Goal: Task Accomplishment & Management: Use online tool/utility

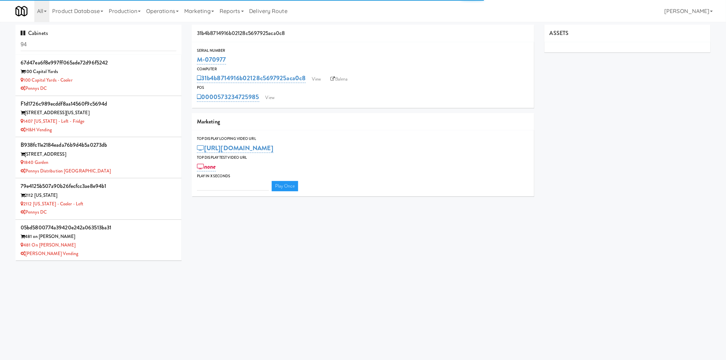
type input "3"
click at [115, 46] on input "94" at bounding box center [99, 44] width 156 height 13
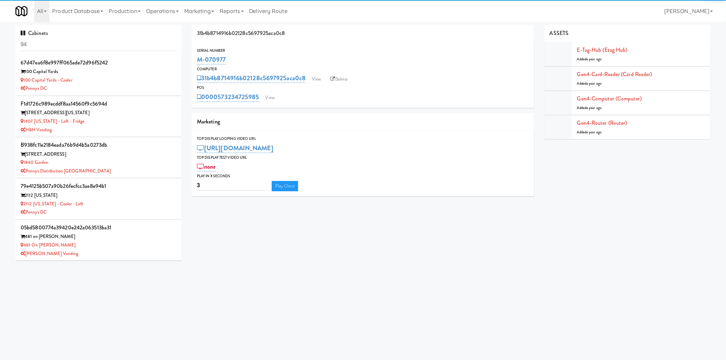
click at [114, 46] on input "94" at bounding box center [99, 44] width 156 height 13
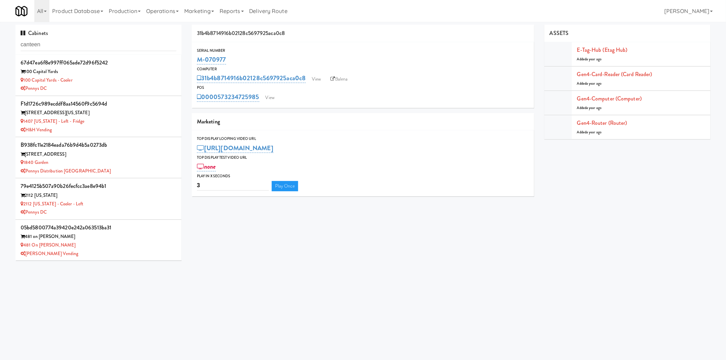
type input "canteen"
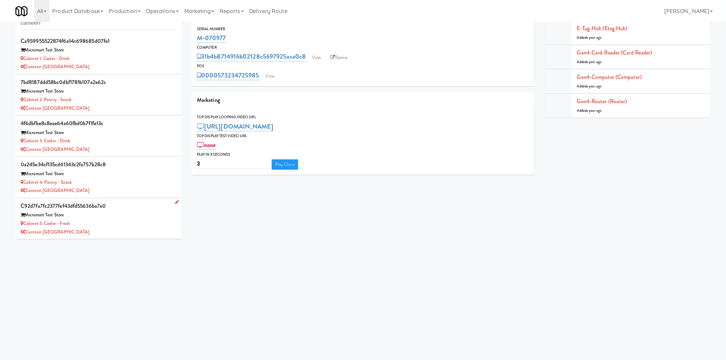
click at [118, 224] on div "Cabinet 5: Cooler - Fresh" at bounding box center [99, 224] width 156 height 9
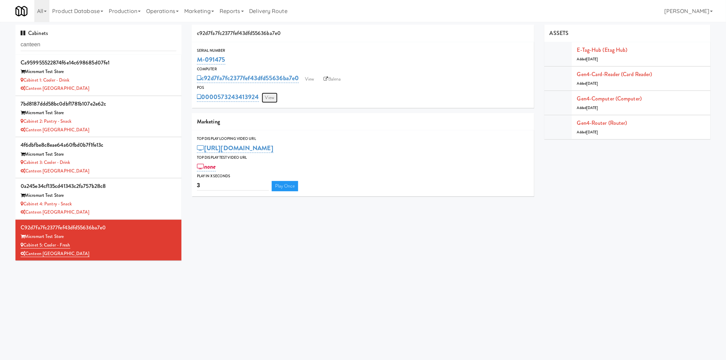
click at [270, 98] on link "View" at bounding box center [270, 98] width 16 height 10
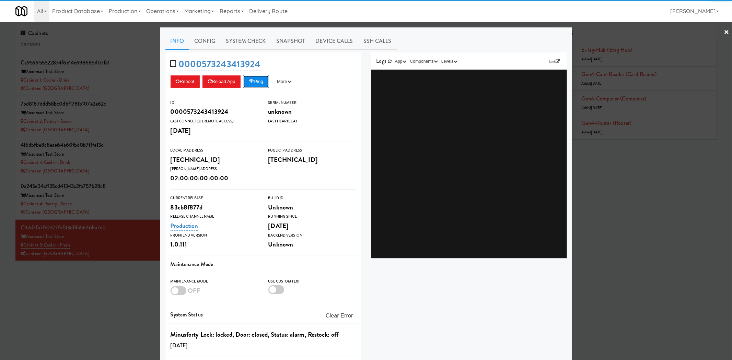
click at [254, 79] on button "Ping" at bounding box center [255, 81] width 25 height 12
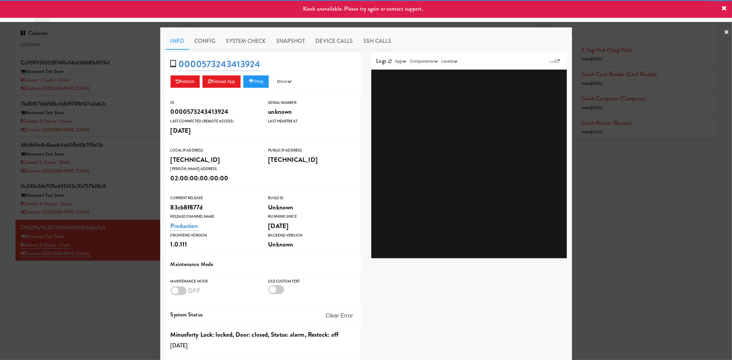
drag, startPoint x: 114, startPoint y: 297, endPoint x: 239, endPoint y: 198, distance: 159.5
click at [117, 295] on div at bounding box center [366, 180] width 732 height 360
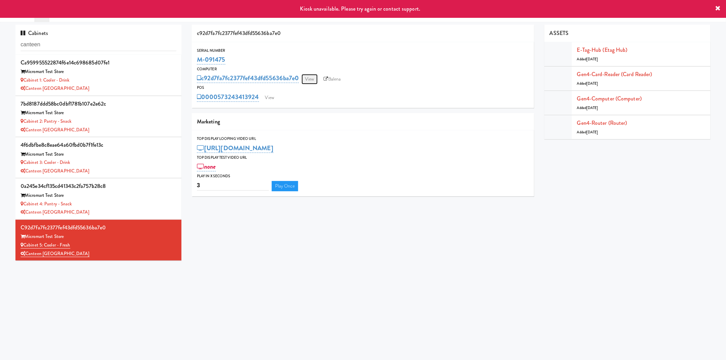
click at [314, 75] on link "View" at bounding box center [310, 79] width 16 height 10
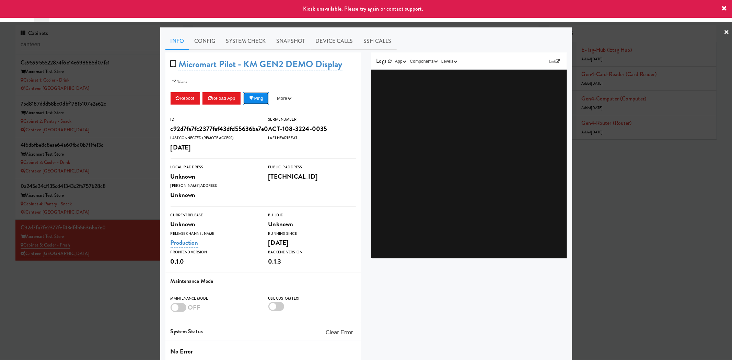
click at [257, 101] on button "Ping" at bounding box center [255, 98] width 25 height 12
click at [98, 311] on div at bounding box center [366, 180] width 732 height 360
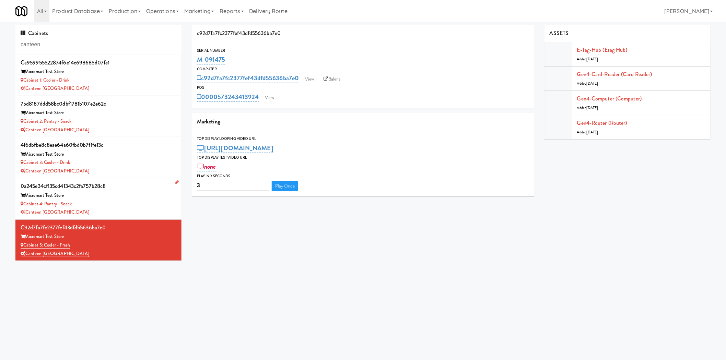
click at [140, 200] on div "Cabinet 4: Pantry - Snack" at bounding box center [99, 204] width 156 height 9
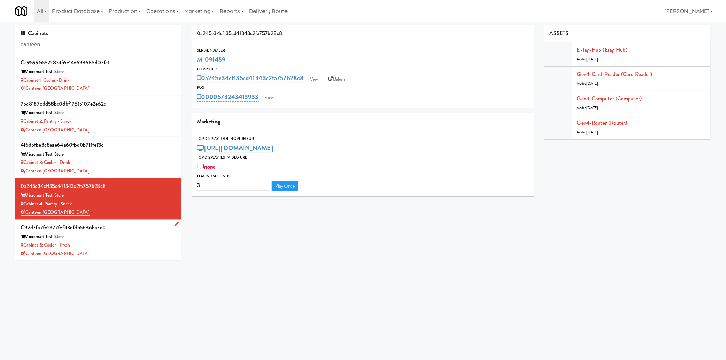
click at [120, 254] on div "Canteen [GEOGRAPHIC_DATA]" at bounding box center [99, 254] width 156 height 9
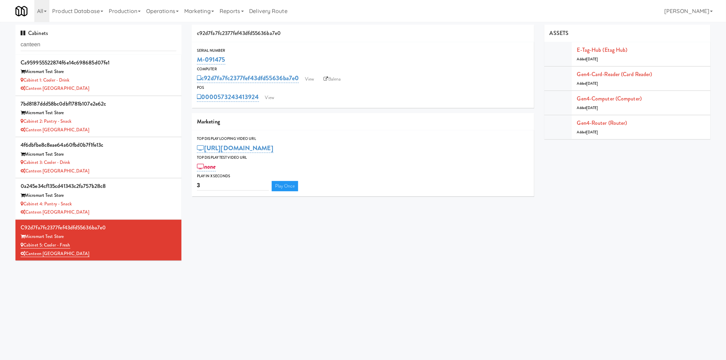
drag, startPoint x: 131, startPoint y: 85, endPoint x: 187, endPoint y: 87, distance: 55.6
click at [131, 85] on div "Canteen [GEOGRAPHIC_DATA]" at bounding box center [99, 88] width 156 height 9
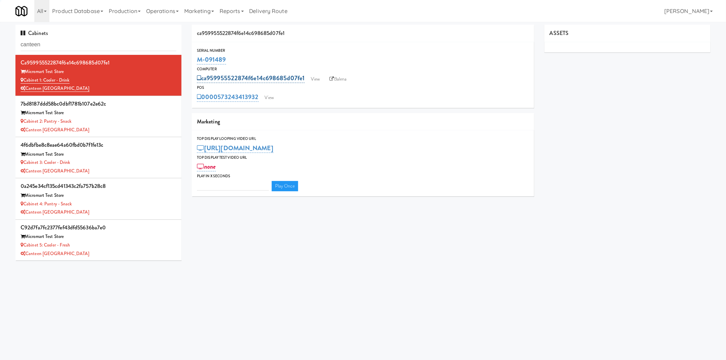
type input "3"
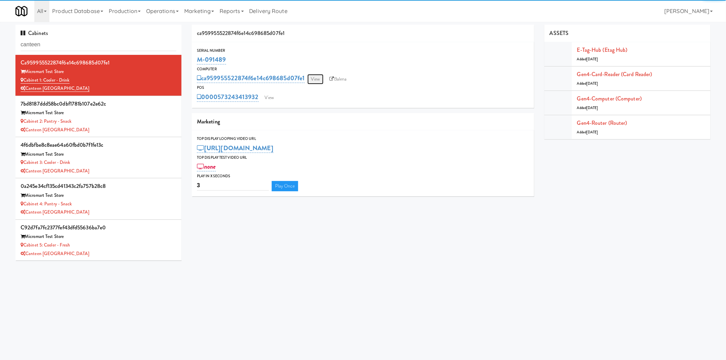
click at [315, 81] on link "View" at bounding box center [315, 79] width 16 height 10
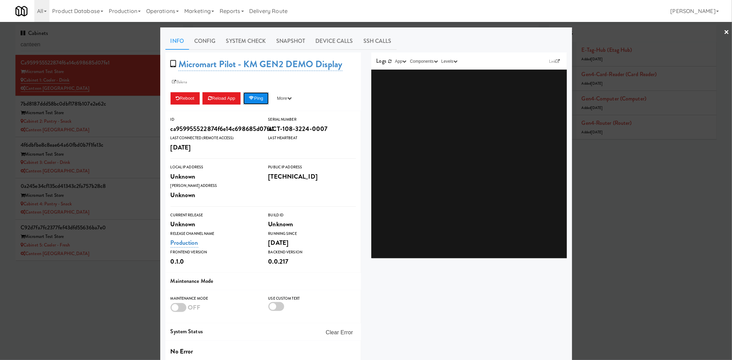
click at [252, 100] on icon at bounding box center [251, 98] width 5 height 4
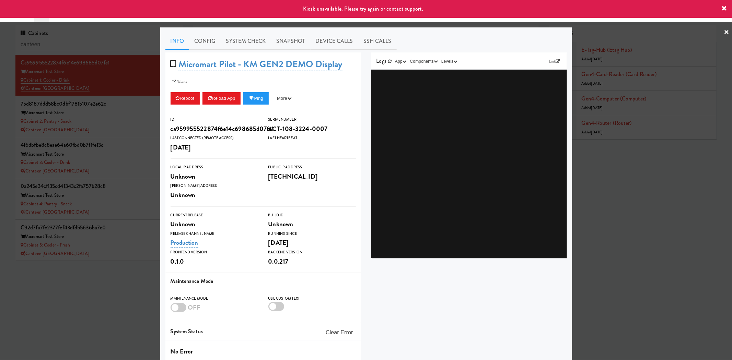
drag, startPoint x: 135, startPoint y: 260, endPoint x: 128, endPoint y: 233, distance: 27.3
click at [135, 259] on div at bounding box center [366, 180] width 732 height 360
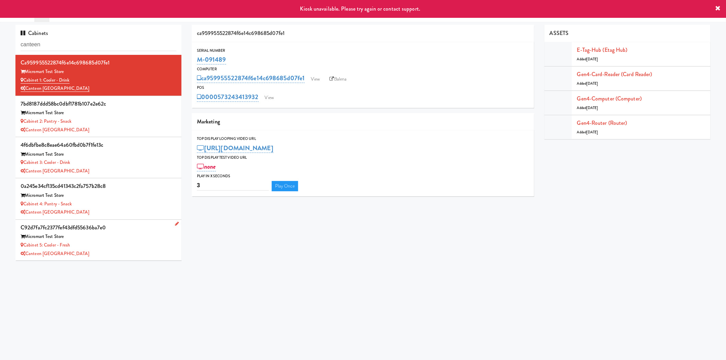
click at [128, 233] on div "Micromart Test Store" at bounding box center [99, 237] width 156 height 9
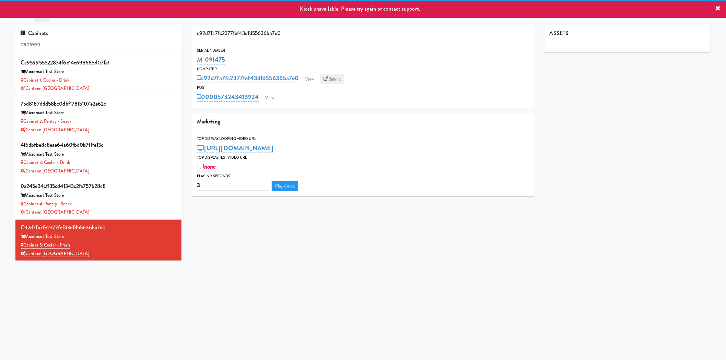
click at [344, 79] on link "Balena" at bounding box center [332, 79] width 24 height 10
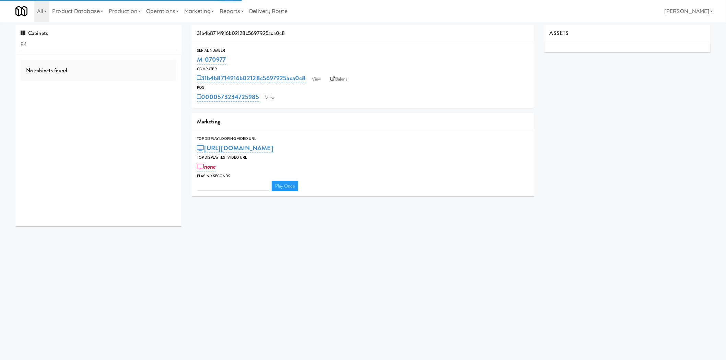
type input "3"
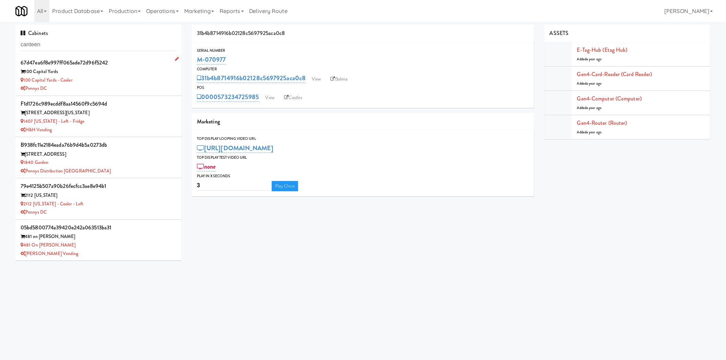
type input "canteen"
click at [114, 238] on div "Micromart Test Store" at bounding box center [99, 237] width 156 height 9
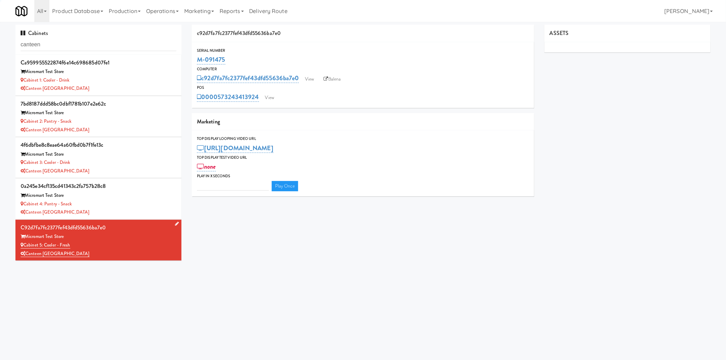
type input "3"
click at [616, 46] on link "E-tag-hub (Etag Hub)" at bounding box center [602, 50] width 50 height 8
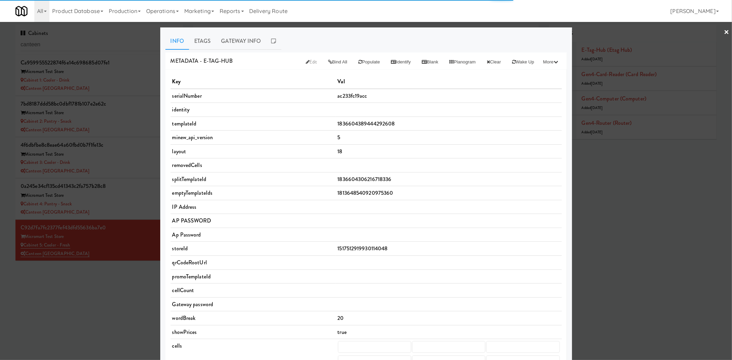
click at [99, 320] on div at bounding box center [366, 180] width 732 height 360
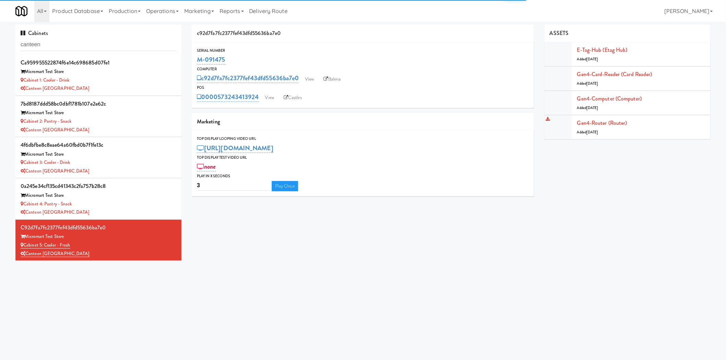
click at [600, 115] on li "Gen4-router (Router) Added 9 months ago" at bounding box center [627, 127] width 166 height 24
click at [601, 121] on link "Gen4-router (Router)" at bounding box center [602, 123] width 50 height 8
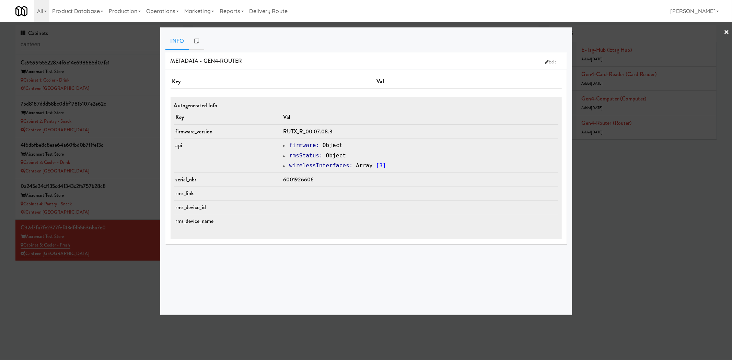
click at [305, 178] on span "6001926606" at bounding box center [298, 180] width 31 height 8
copy span "6001926606"
drag, startPoint x: 122, startPoint y: 285, endPoint x: 201, endPoint y: 8, distance: 288.3
click at [122, 285] on div at bounding box center [366, 180] width 732 height 360
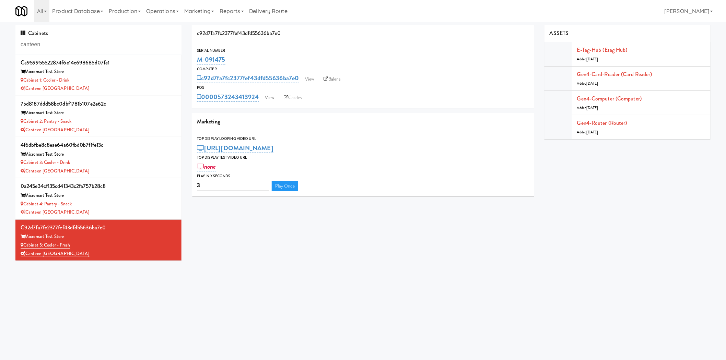
click at [179, 0] on html "Okay Okay Select date: previous 2025-Aug next Su Mo Tu We Th Fr Sa 27 28 29 30 …" at bounding box center [363, 180] width 726 height 360
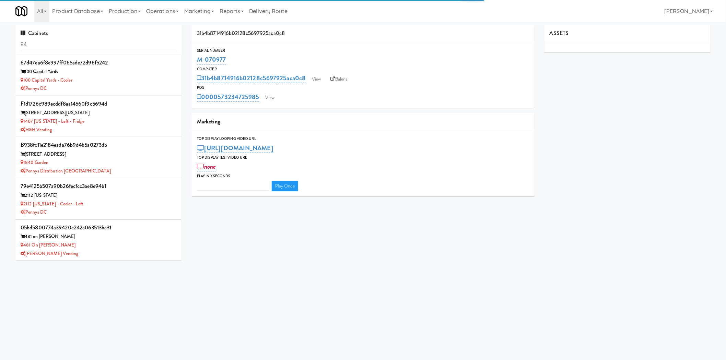
type input "3"
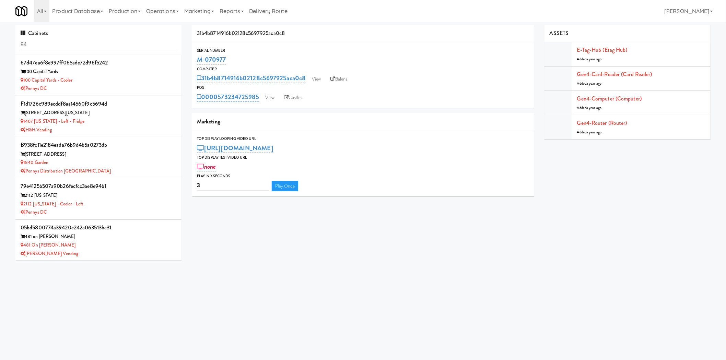
click at [31, 52] on div "Cabinets 94" at bounding box center [98, 40] width 166 height 30
click at [36, 46] on input "94" at bounding box center [99, 44] width 156 height 13
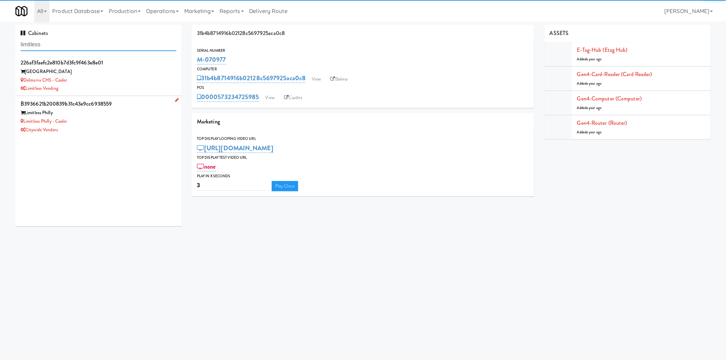
type input "limitless"
click at [115, 125] on div "Limitless Philly - Cooler" at bounding box center [99, 121] width 156 height 9
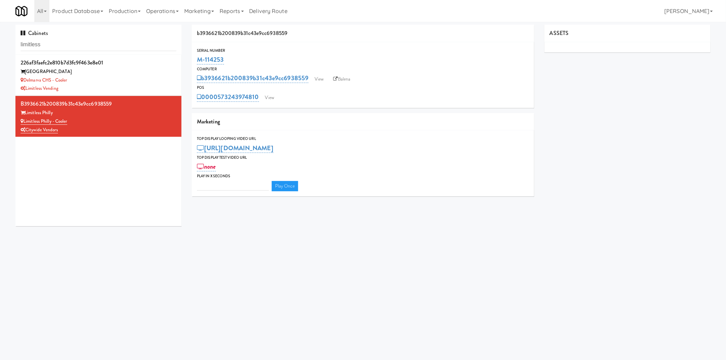
type input "3"
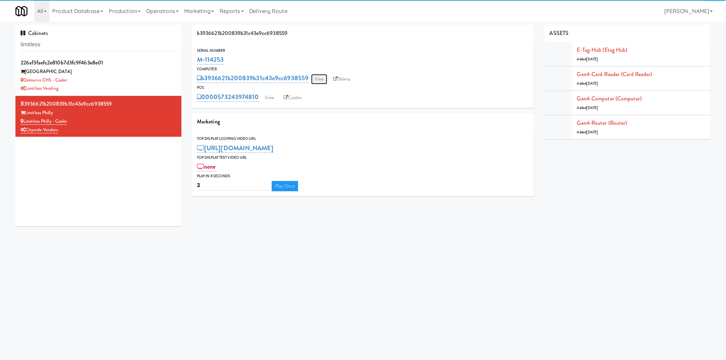
click at [316, 80] on link "View" at bounding box center [319, 79] width 16 height 10
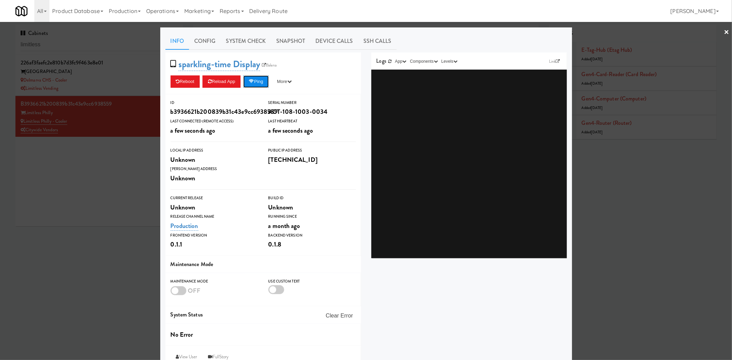
click at [258, 81] on button "Ping" at bounding box center [255, 81] width 25 height 12
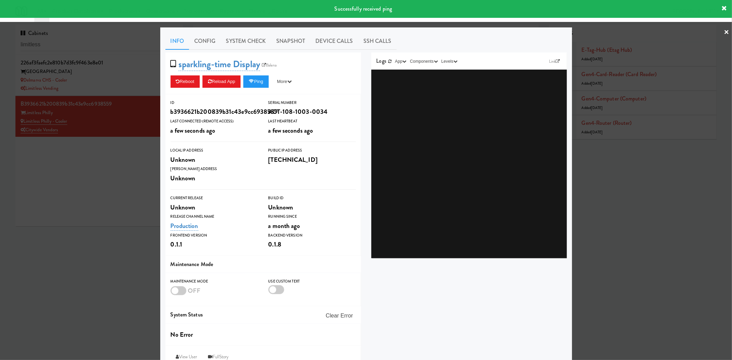
drag, startPoint x: 233, startPoint y: 38, endPoint x: 228, endPoint y: 51, distance: 13.3
click at [231, 40] on link "System Check" at bounding box center [246, 41] width 50 height 17
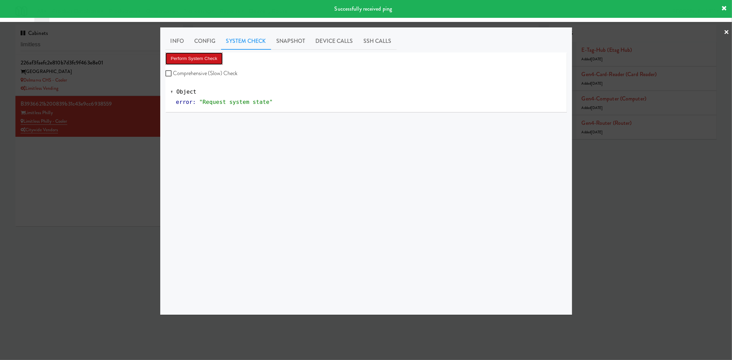
click at [200, 60] on button "Perform System Check" at bounding box center [194, 58] width 58 height 12
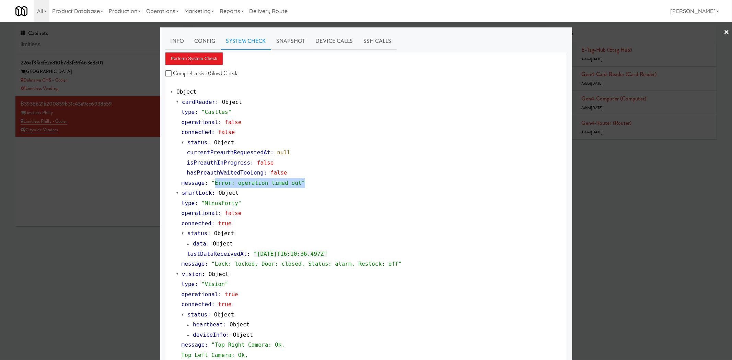
drag, startPoint x: 210, startPoint y: 187, endPoint x: 298, endPoint y: 185, distance: 88.9
click at [297, 185] on div "message : "Error: operation timed out"" at bounding box center [371, 183] width 380 height 10
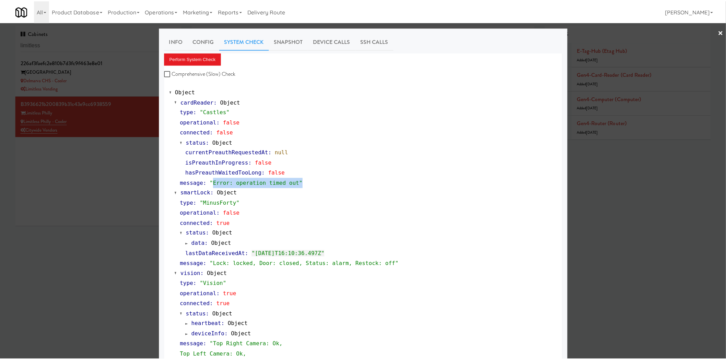
scroll to position [162, 0]
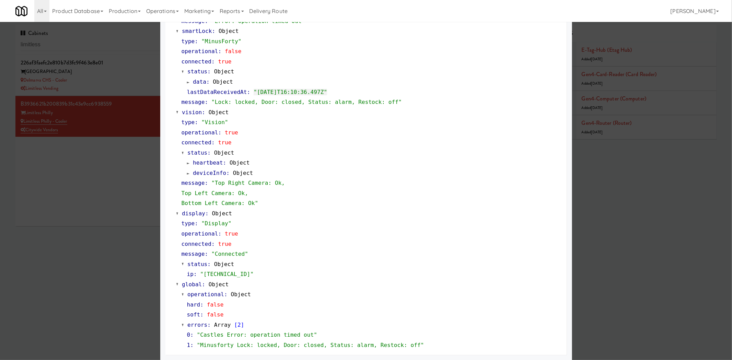
click at [76, 175] on div at bounding box center [366, 180] width 732 height 360
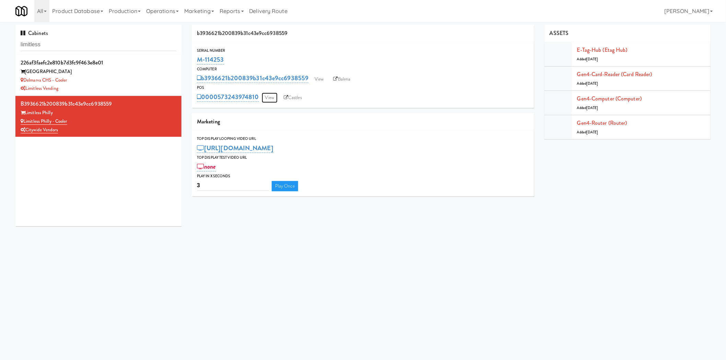
click at [270, 102] on link "View" at bounding box center [270, 98] width 16 height 10
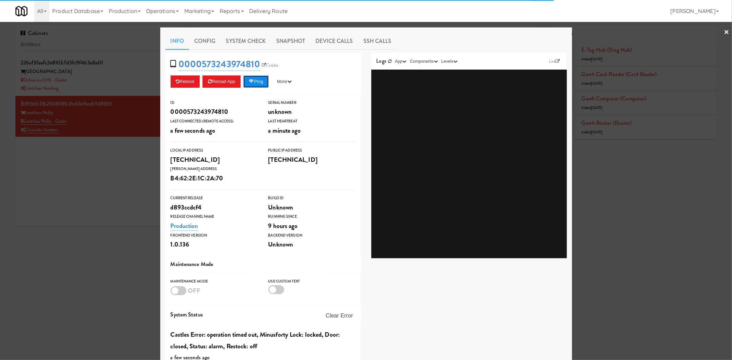
click at [253, 84] on button "Ping" at bounding box center [255, 81] width 25 height 12
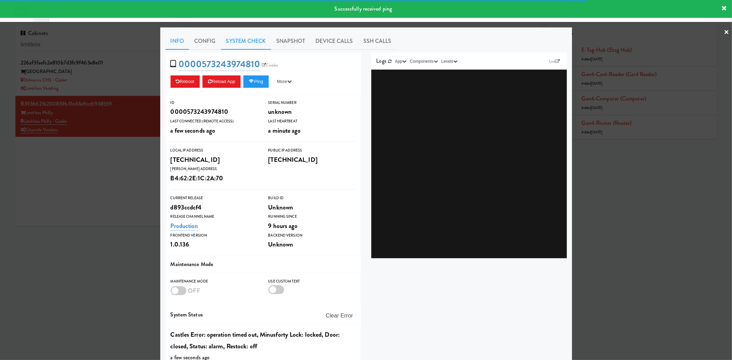
click at [251, 42] on link "System Check" at bounding box center [246, 41] width 50 height 17
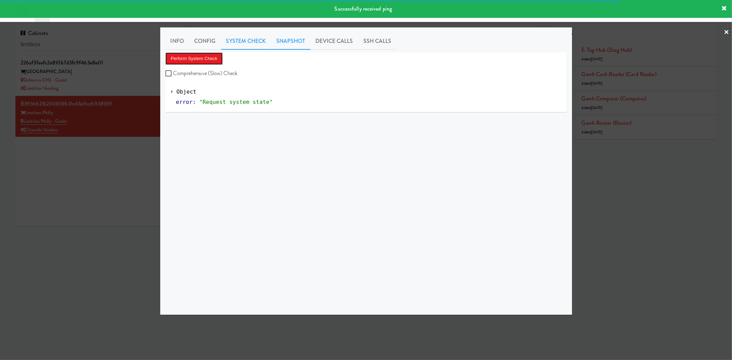
drag, startPoint x: 209, startPoint y: 61, endPoint x: 292, endPoint y: 47, distance: 84.3
click at [278, 54] on div "Perform System Check Comprehensive (Slow) Check" at bounding box center [365, 65] width 401 height 26
drag, startPoint x: 292, startPoint y: 47, endPoint x: 285, endPoint y: 50, distance: 7.5
click at [292, 47] on link "Snapshot" at bounding box center [290, 41] width 39 height 17
click at [192, 51] on div "Info Config System Check Snapshot Device Calls SSH Calls Get App Snapshot" at bounding box center [365, 171] width 401 height 277
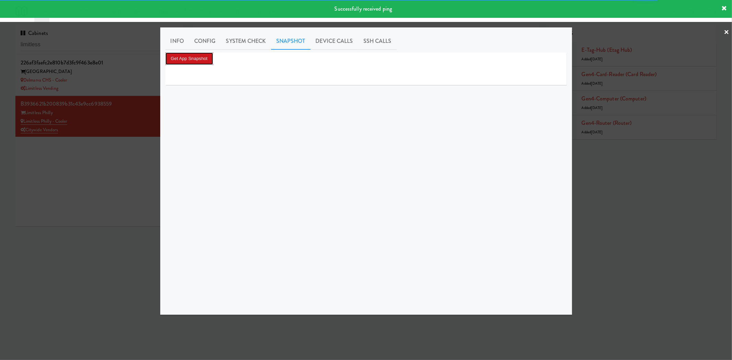
click at [198, 62] on button "Get App Snapshot" at bounding box center [189, 58] width 48 height 12
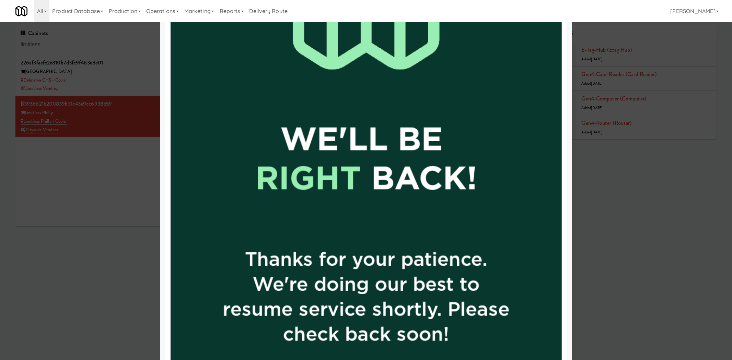
scroll to position [178, 0]
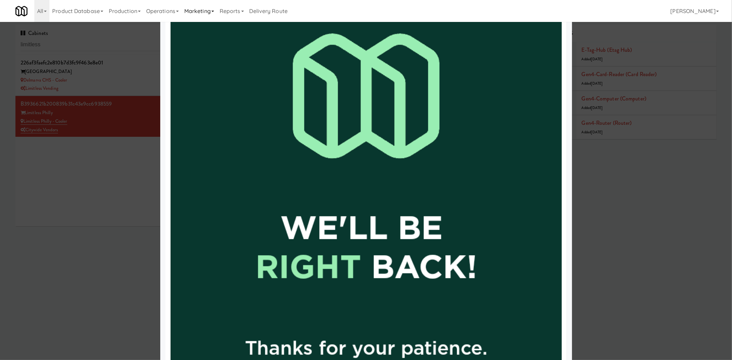
drag, startPoint x: 107, startPoint y: 201, endPoint x: 208, endPoint y: 1, distance: 223.7
click at [109, 199] on div at bounding box center [366, 180] width 732 height 360
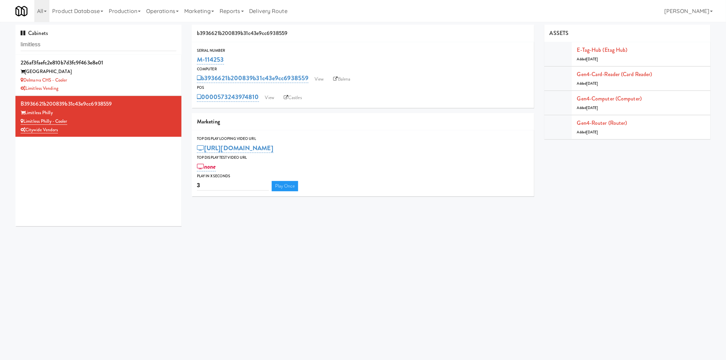
drag, startPoint x: 249, startPoint y: 65, endPoint x: 199, endPoint y: 54, distance: 51.3
click at [198, 62] on div "M-114253" at bounding box center [363, 60] width 332 height 12
copy link "M-114253"
click at [319, 79] on link "View" at bounding box center [319, 79] width 16 height 10
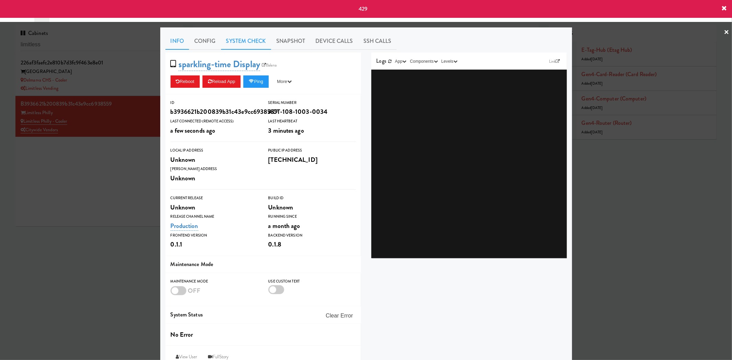
click at [241, 40] on link "System Check" at bounding box center [246, 41] width 50 height 17
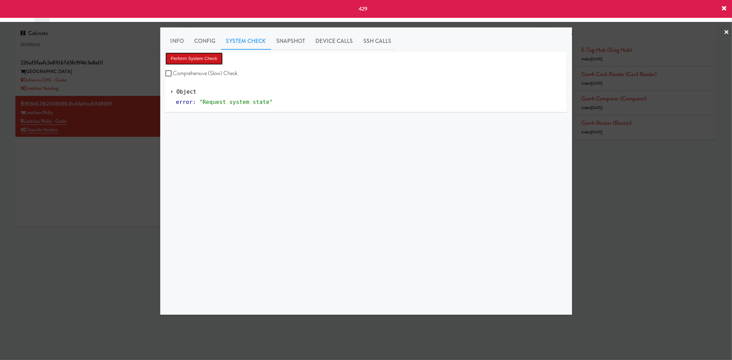
click at [199, 60] on button "Perform System Check" at bounding box center [194, 58] width 58 height 12
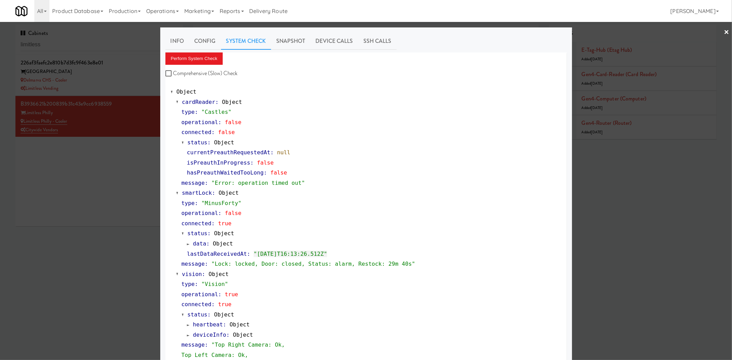
click at [98, 188] on div at bounding box center [366, 180] width 732 height 360
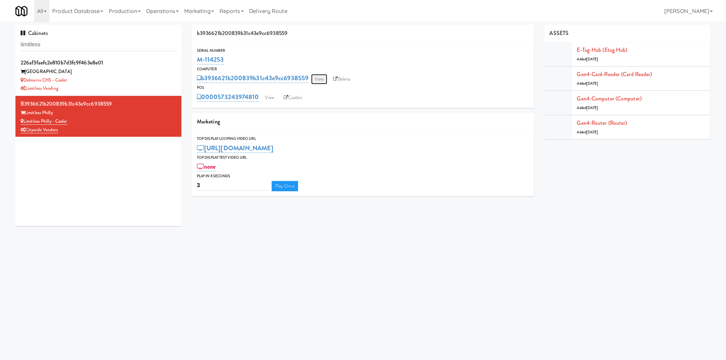
click at [314, 79] on link "View" at bounding box center [319, 79] width 16 height 10
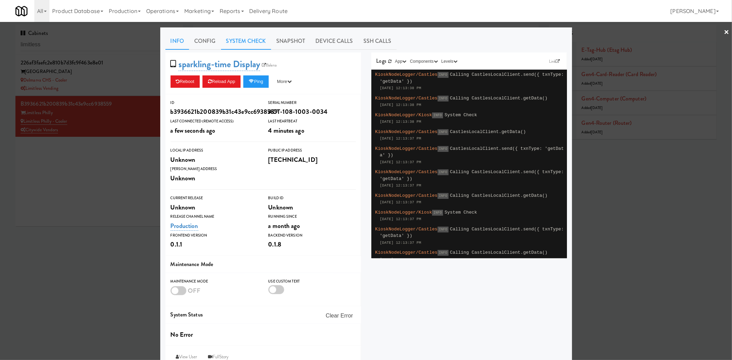
click at [241, 41] on link "System Check" at bounding box center [246, 41] width 50 height 17
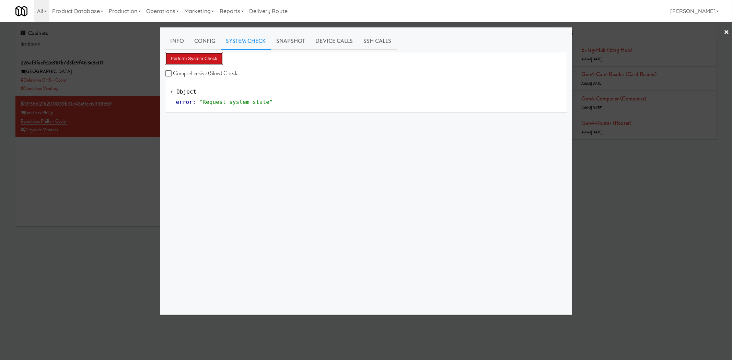
click at [185, 63] on button "Perform System Check" at bounding box center [194, 58] width 58 height 12
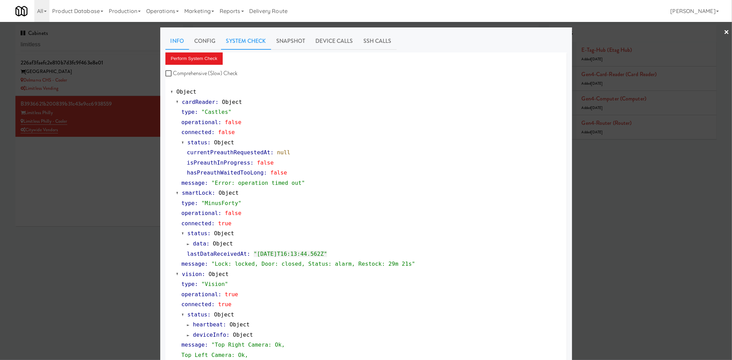
click at [166, 38] on link "Info" at bounding box center [177, 41] width 24 height 17
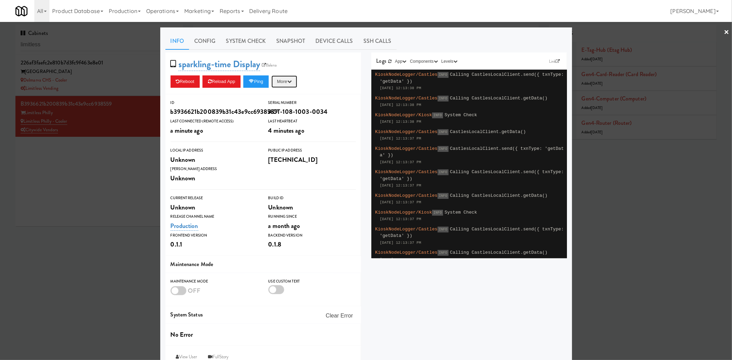
click at [289, 82] on button "More" at bounding box center [284, 81] width 26 height 12
click at [128, 174] on div at bounding box center [366, 180] width 732 height 360
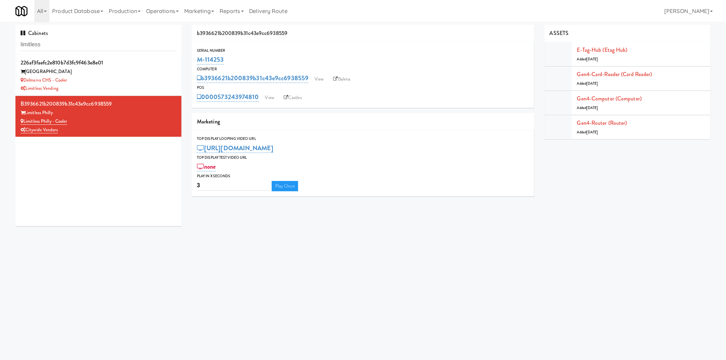
click at [344, 72] on div "Computer" at bounding box center [363, 69] width 332 height 7
click at [345, 78] on link "Balena" at bounding box center [342, 79] width 24 height 10
click at [601, 71] on link "Gen4-card-reader (Card Reader)" at bounding box center [614, 74] width 75 height 8
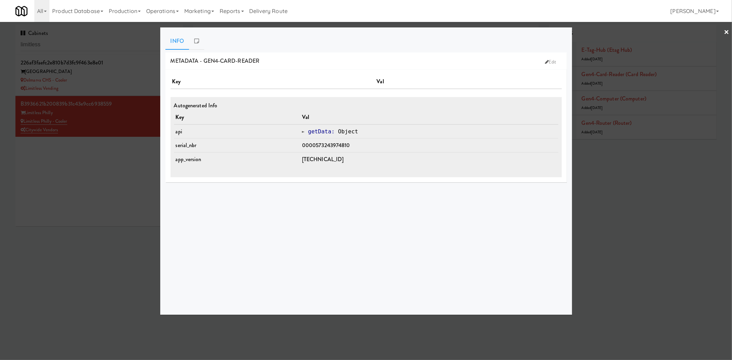
drag, startPoint x: 94, startPoint y: 178, endPoint x: 124, endPoint y: 167, distance: 31.2
click at [94, 178] on div at bounding box center [366, 180] width 732 height 360
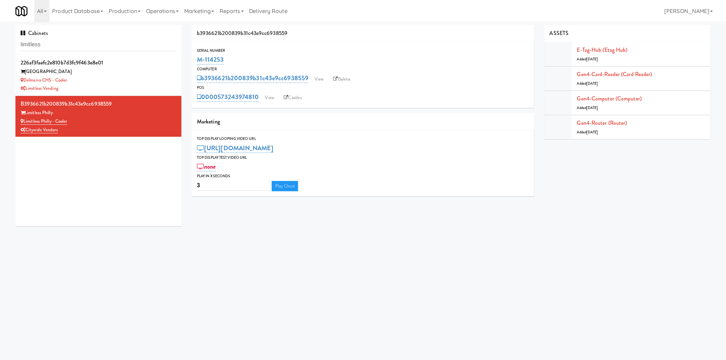
drag, startPoint x: 204, startPoint y: 89, endPoint x: 261, endPoint y: 89, distance: 56.3
click at [259, 92] on div "POS 0000573243974810 View Castles" at bounding box center [363, 93] width 342 height 19
copy div "0000573243974810"
click at [318, 80] on link "View" at bounding box center [319, 79] width 16 height 10
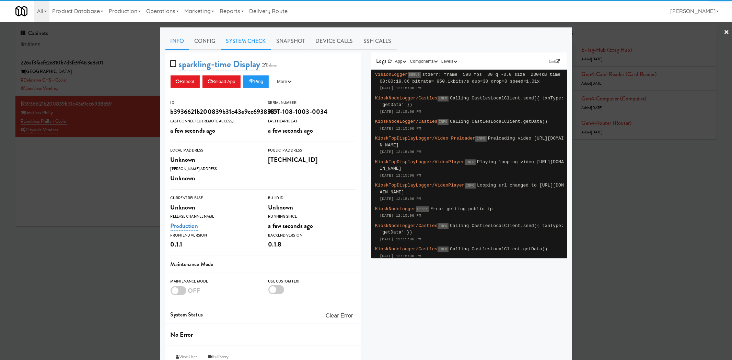
click at [252, 41] on link "System Check" at bounding box center [246, 41] width 50 height 17
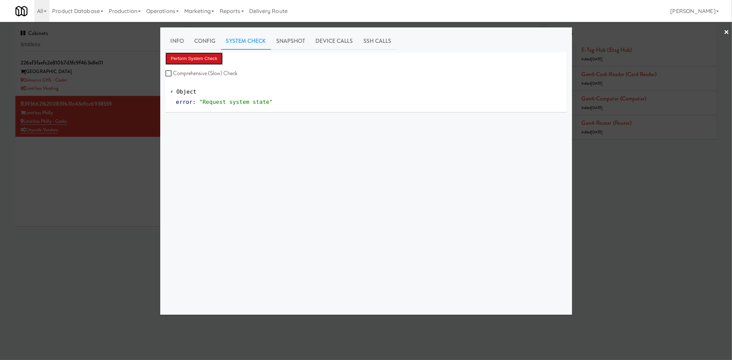
click at [204, 57] on button "Perform System Check" at bounding box center [194, 58] width 58 height 12
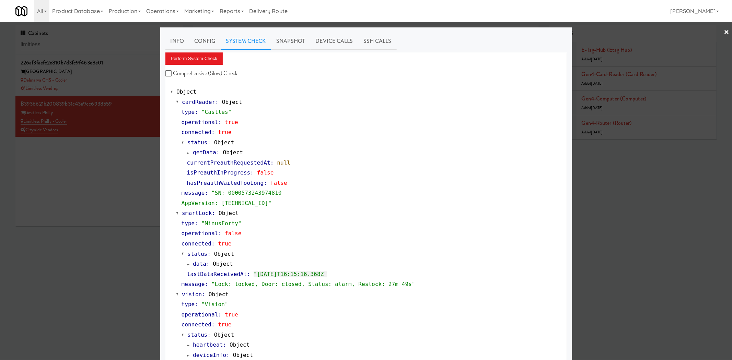
click at [111, 196] on div at bounding box center [366, 180] width 732 height 360
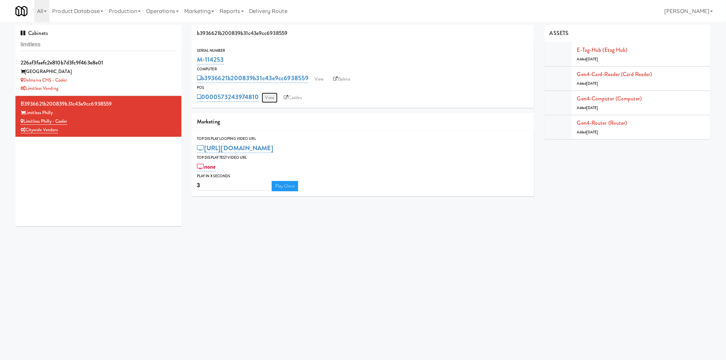
click at [267, 98] on link "View" at bounding box center [270, 98] width 16 height 10
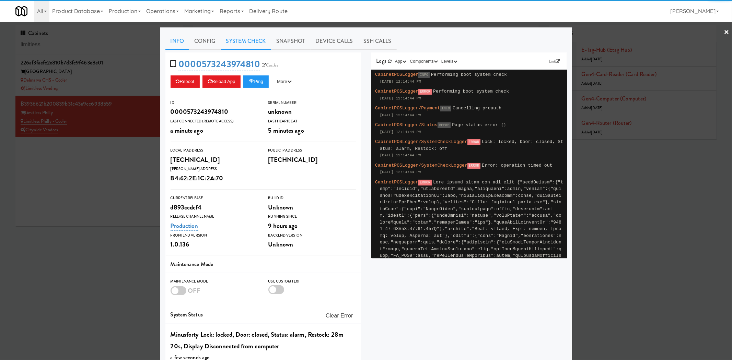
click at [228, 44] on link "System Check" at bounding box center [246, 41] width 50 height 17
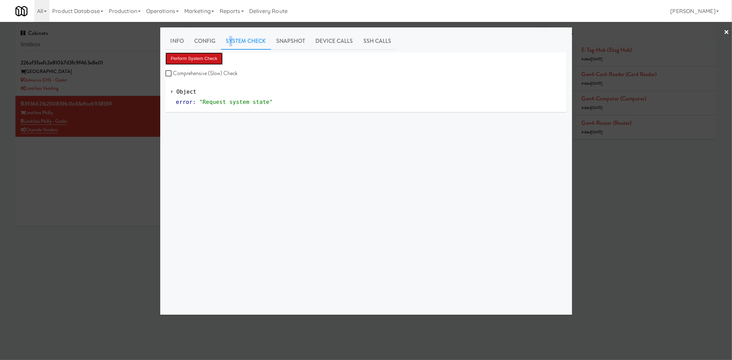
click at [215, 57] on button "Perform System Check" at bounding box center [194, 58] width 58 height 12
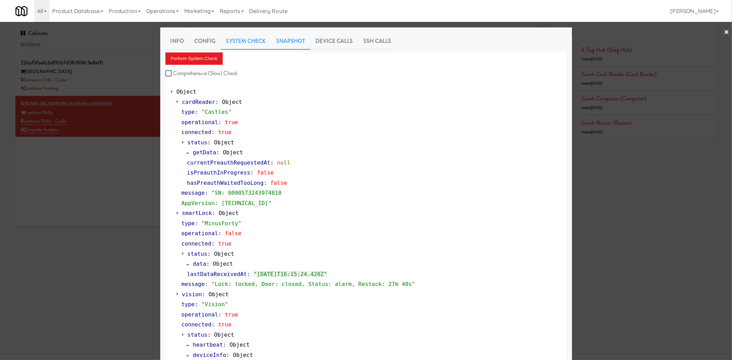
click at [299, 40] on link "Snapshot" at bounding box center [290, 41] width 39 height 17
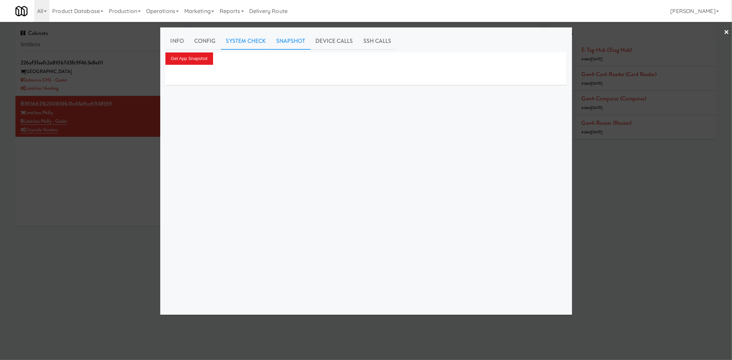
click at [250, 47] on link "System Check" at bounding box center [246, 41] width 50 height 17
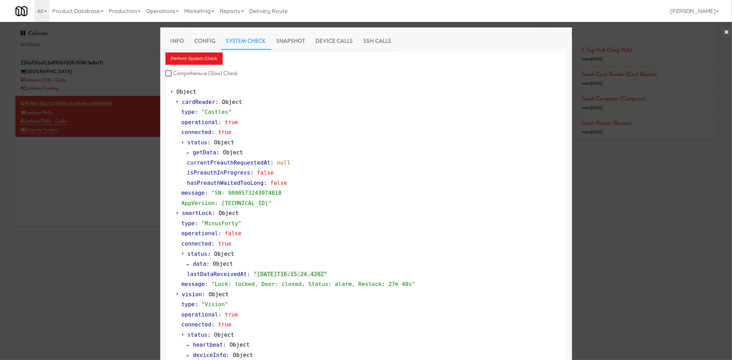
drag, startPoint x: 303, startPoint y: 40, endPoint x: 262, endPoint y: 50, distance: 41.2
click at [301, 41] on link "Snapshot" at bounding box center [290, 41] width 39 height 17
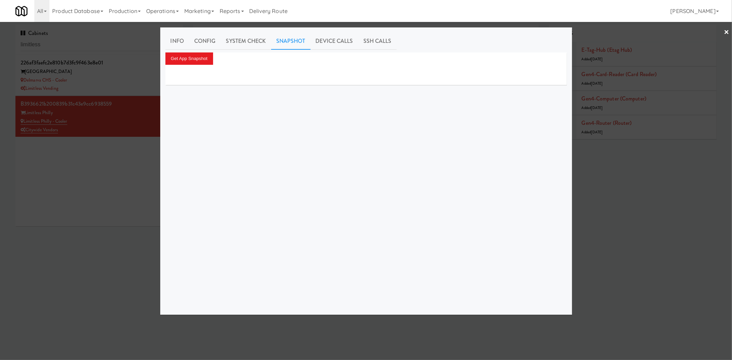
drag, startPoint x: 196, startPoint y: 65, endPoint x: 200, endPoint y: 58, distance: 8.6
click at [196, 65] on div at bounding box center [365, 75] width 401 height 21
click at [200, 58] on button "Get App Snapshot" at bounding box center [189, 58] width 48 height 12
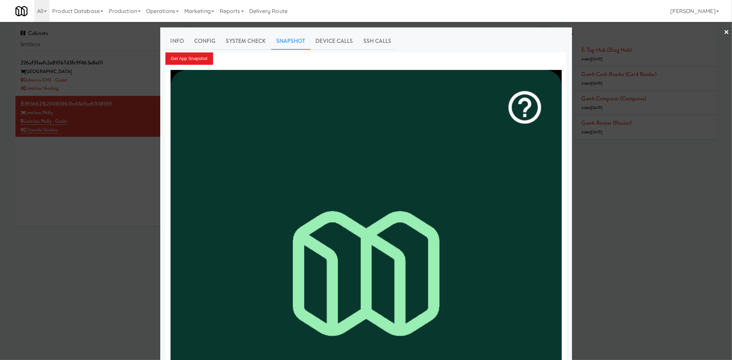
click at [247, 45] on link "System Check" at bounding box center [246, 41] width 50 height 17
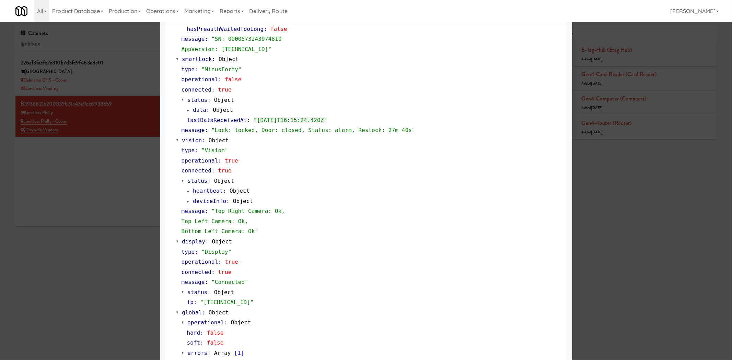
scroll to position [172, 0]
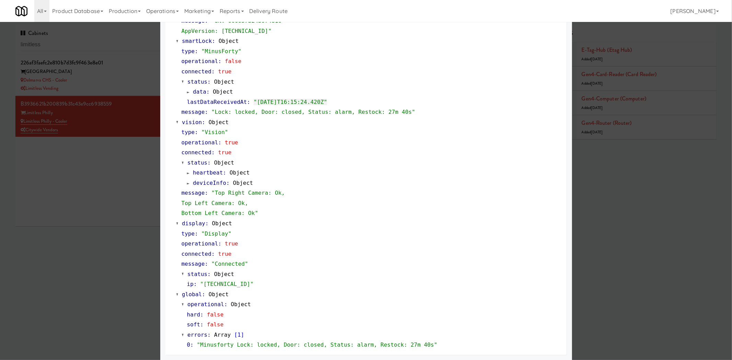
click at [69, 235] on div at bounding box center [366, 180] width 732 height 360
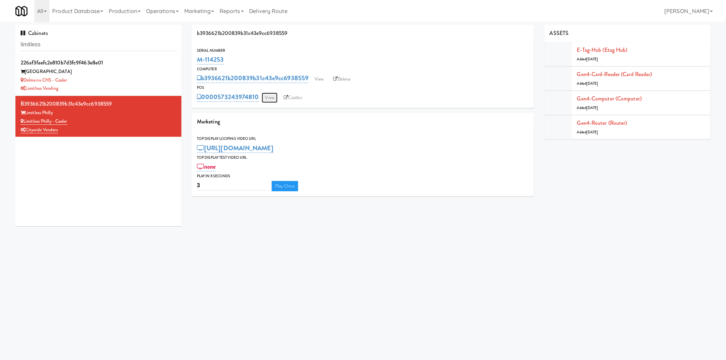
click at [270, 101] on link "View" at bounding box center [270, 98] width 16 height 10
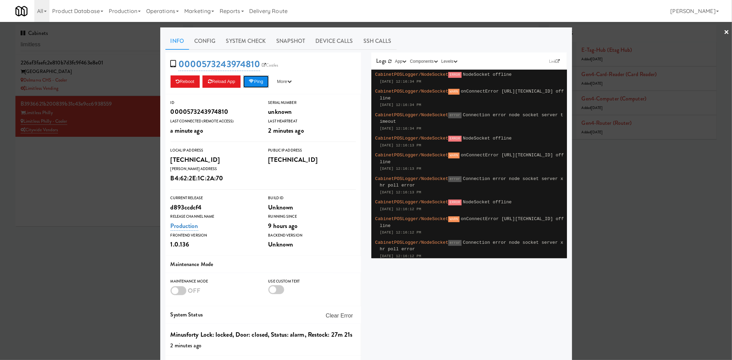
click at [255, 81] on button "Ping" at bounding box center [255, 81] width 25 height 12
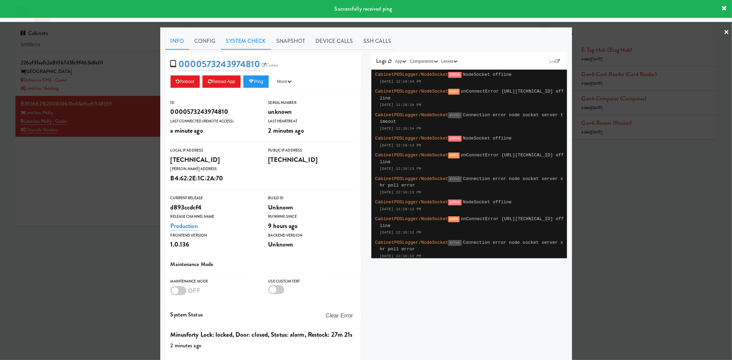
click at [246, 39] on link "System Check" at bounding box center [246, 41] width 50 height 17
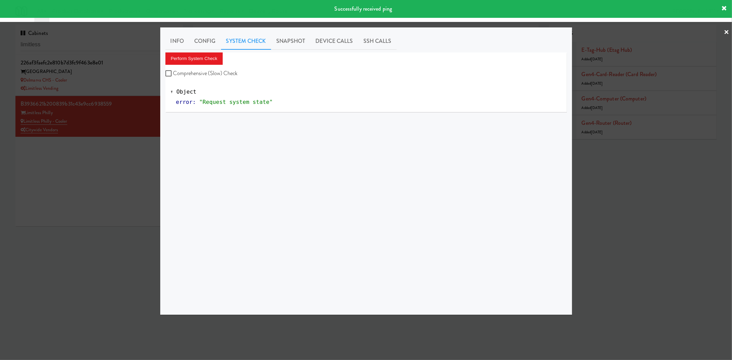
click at [195, 66] on div "Perform System Check Comprehensive (Slow) Check" at bounding box center [365, 65] width 401 height 26
click at [201, 60] on button "Perform System Check" at bounding box center [194, 58] width 58 height 12
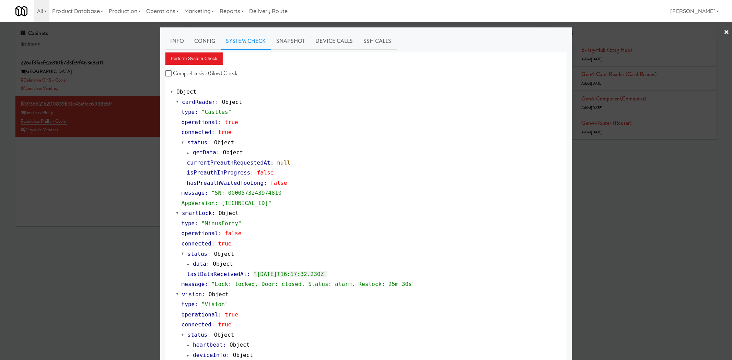
click at [78, 266] on div at bounding box center [366, 180] width 732 height 360
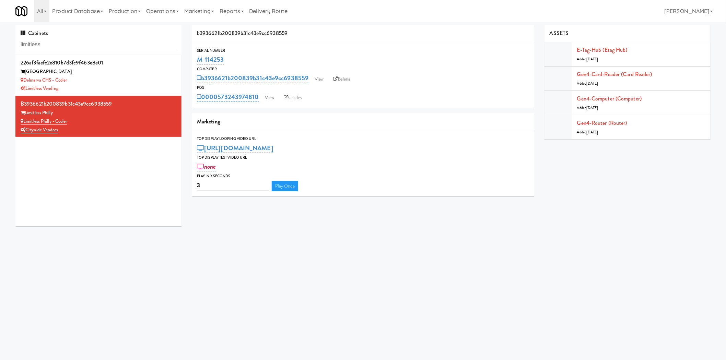
drag, startPoint x: 330, startPoint y: 83, endPoint x: 320, endPoint y: 91, distance: 13.2
click at [320, 107] on div "Serial Number M-114253 Computer b3936621b200839b31c43e9cc6938559 View Balena PO…" at bounding box center [363, 75] width 342 height 66
click at [316, 81] on link "View" at bounding box center [319, 79] width 16 height 10
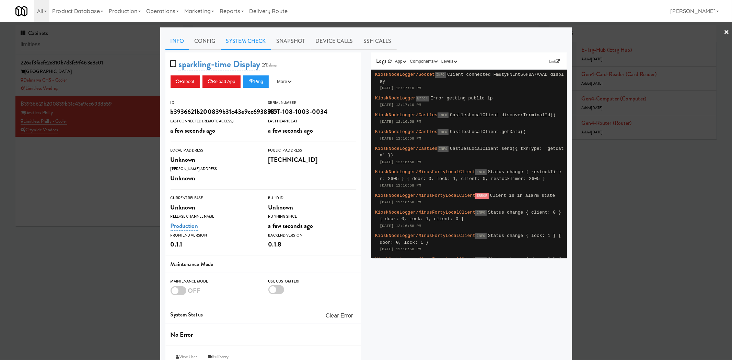
click at [248, 45] on link "System Check" at bounding box center [246, 41] width 50 height 17
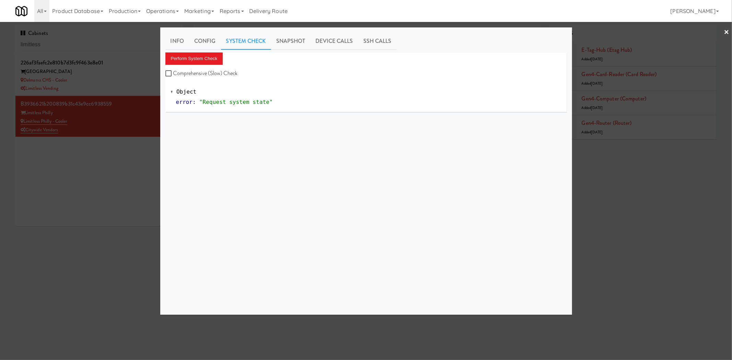
drag, startPoint x: 172, startPoint y: 43, endPoint x: 192, endPoint y: 50, distance: 21.4
click at [173, 43] on link "Info" at bounding box center [177, 41] width 24 height 17
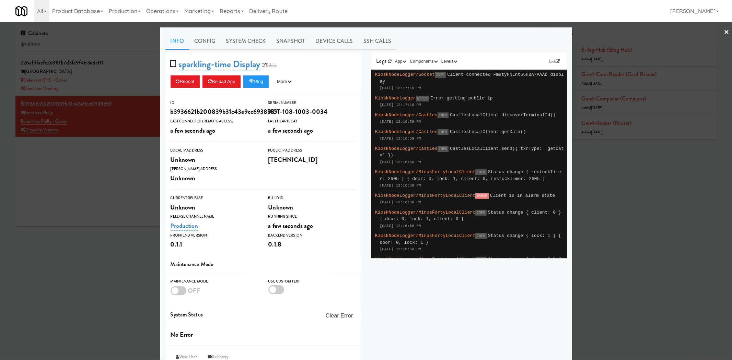
drag, startPoint x: 242, startPoint y: 46, endPoint x: 234, endPoint y: 50, distance: 8.6
click at [239, 48] on link "System Check" at bounding box center [246, 41] width 50 height 17
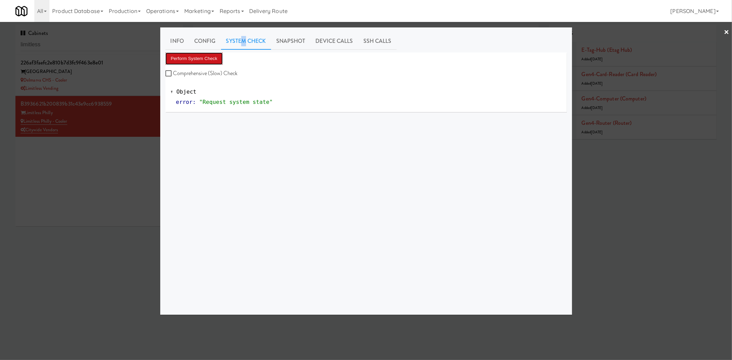
click at [185, 62] on button "Perform System Check" at bounding box center [194, 58] width 58 height 12
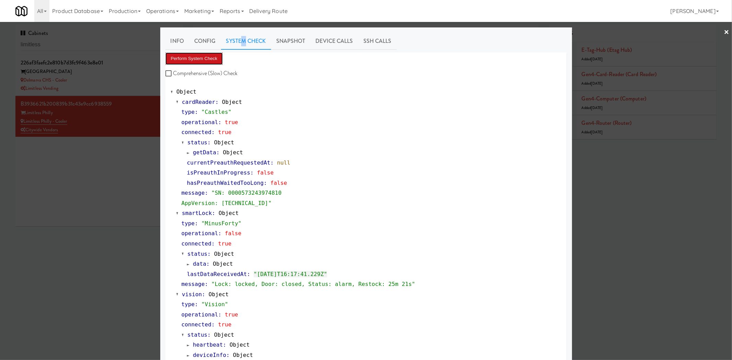
click at [196, 56] on button "Perform System Check" at bounding box center [194, 58] width 58 height 12
click at [184, 56] on button "Perform System Check" at bounding box center [194, 58] width 58 height 12
click at [197, 64] on button "Perform System Check" at bounding box center [194, 58] width 58 height 12
drag, startPoint x: 113, startPoint y: 233, endPoint x: 168, endPoint y: 165, distance: 87.8
click at [114, 233] on div at bounding box center [366, 180] width 732 height 360
